Goal: Task Accomplishment & Management: Manage account settings

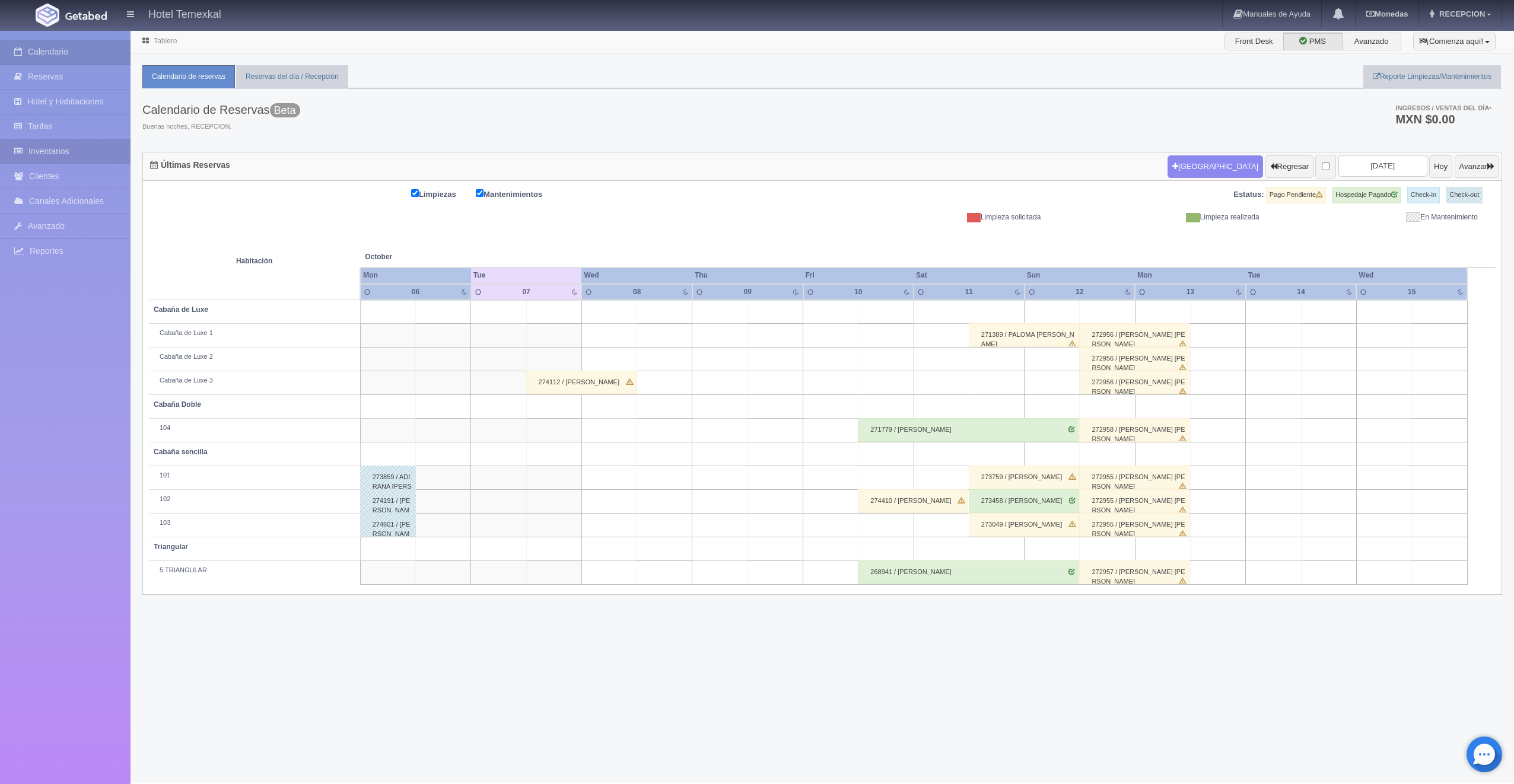
click at [74, 153] on link "Inventarios" at bounding box center [65, 152] width 131 height 25
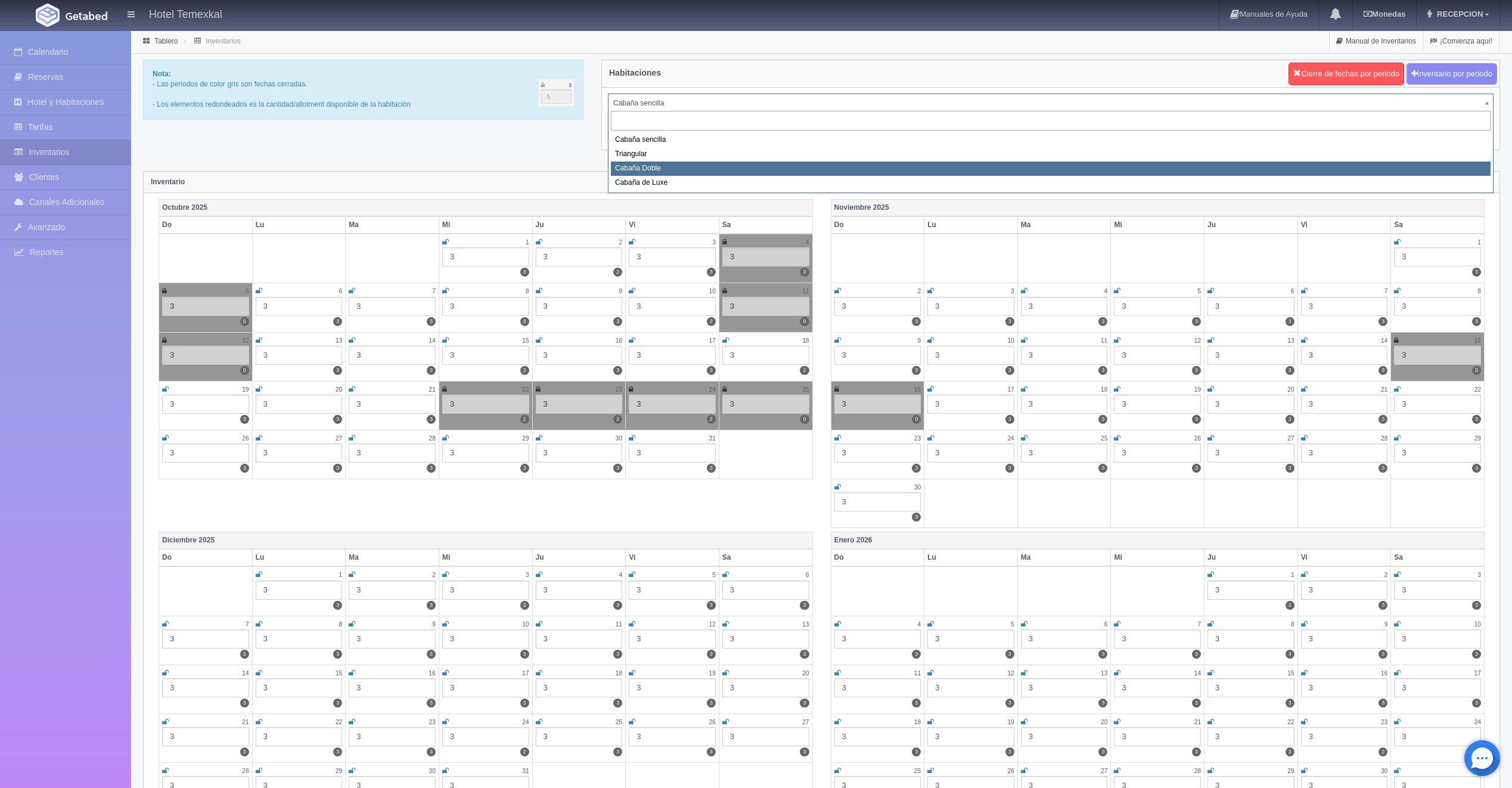
select select "2120"
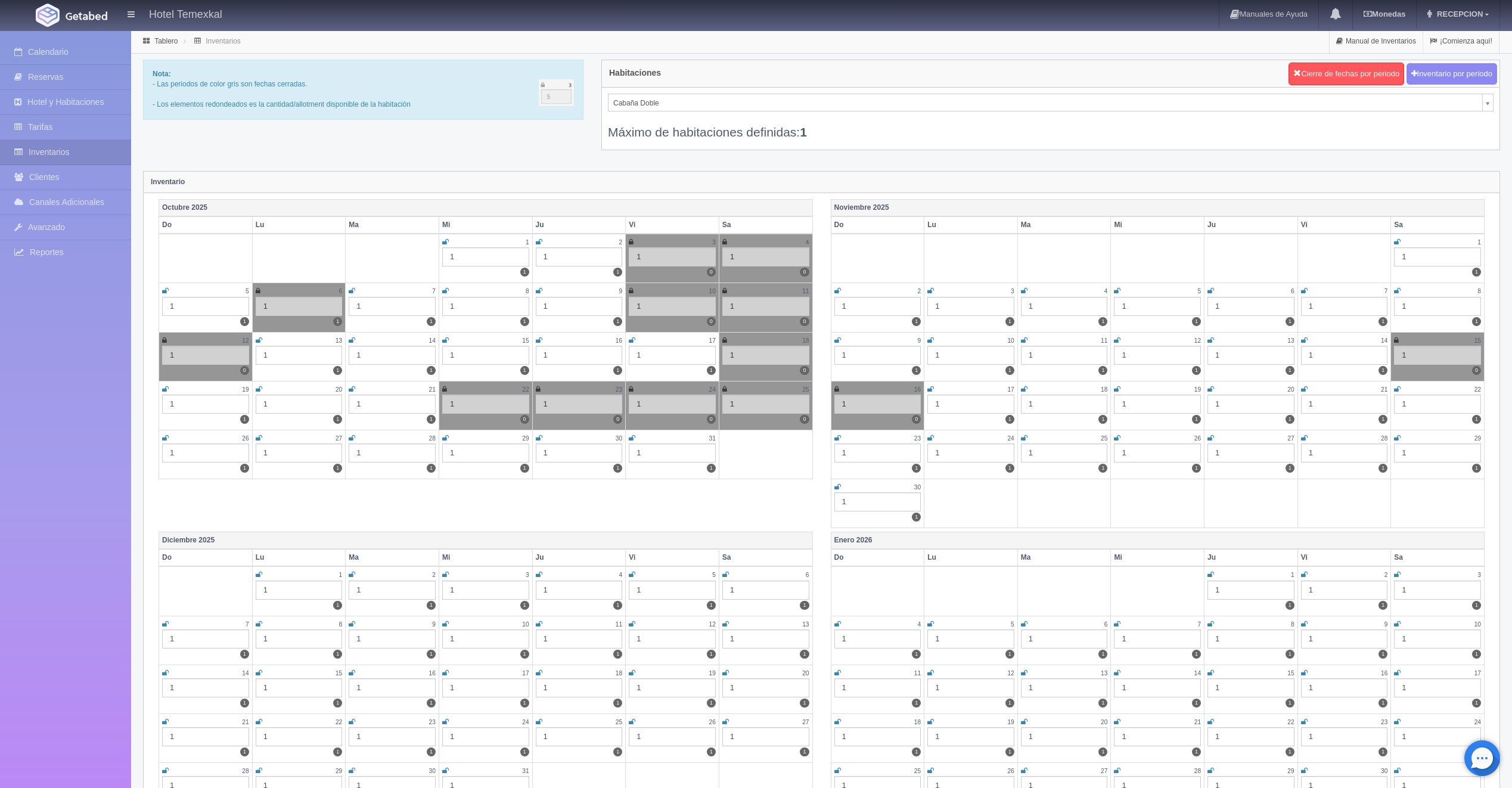
click at [164, 393] on link at bounding box center [165, 390] width 7 height 10
click at [164, 388] on icon at bounding box center [165, 389] width 7 height 7
